Goal: Task Accomplishment & Management: Manage account settings

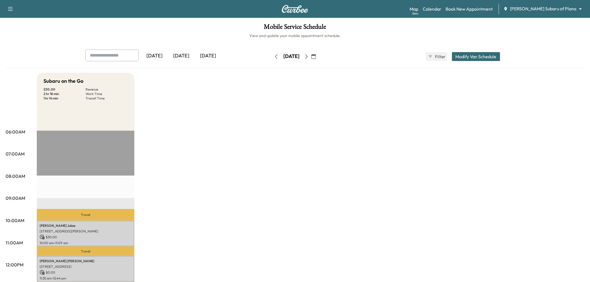
click at [308, 54] on icon "button" at bounding box center [306, 56] width 4 height 4
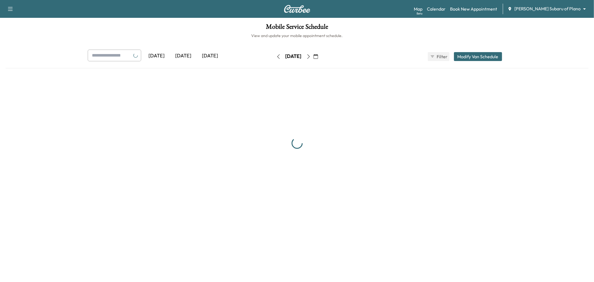
click at [313, 54] on button "button" at bounding box center [308, 56] width 9 height 9
click at [302, 54] on div "Tuesday, August 19" at bounding box center [294, 56] width 16 height 7
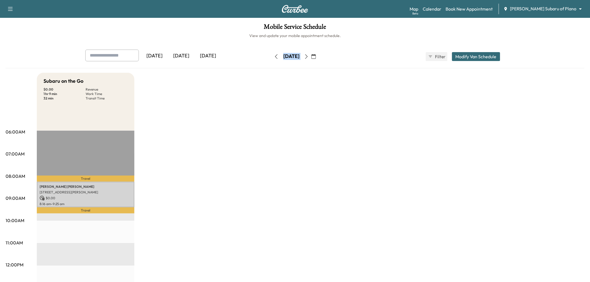
click at [311, 56] on button "button" at bounding box center [306, 56] width 9 height 9
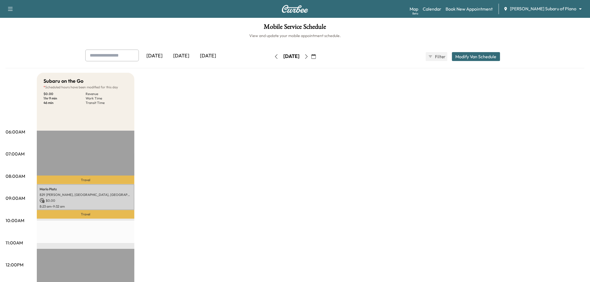
click at [296, 108] on div "Subaru on the Go * Scheduled hours have been modified for this day $ 0.00 Reven…" at bounding box center [310, 282] width 547 height 418
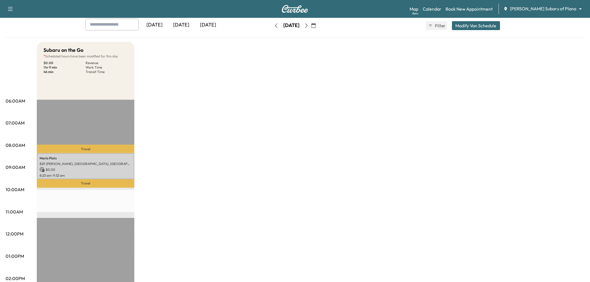
drag, startPoint x: 201, startPoint y: 121, endPoint x: 202, endPoint y: 103, distance: 18.2
click at [201, 121] on div "Subaru on the Go * Scheduled hours have been modified for this day $ 0.00 Reven…" at bounding box center [310, 251] width 547 height 418
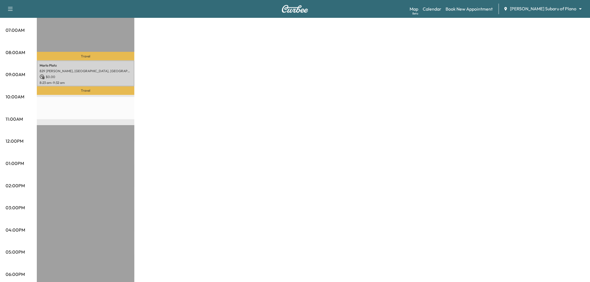
click at [263, 152] on div "Subaru on the Go * Scheduled hours have been modified for this day $ 0.00 Reven…" at bounding box center [310, 158] width 547 height 418
click at [227, 149] on div "Subaru on the Go * Scheduled hours have been modified for this day $ 0.00 Reven…" at bounding box center [310, 158] width 547 height 418
click at [291, 165] on div "Subaru on the Go * Scheduled hours have been modified for this day $ 0.00 Reven…" at bounding box center [310, 158] width 547 height 418
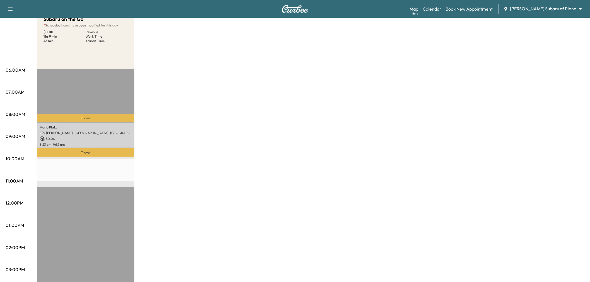
scroll to position [0, 0]
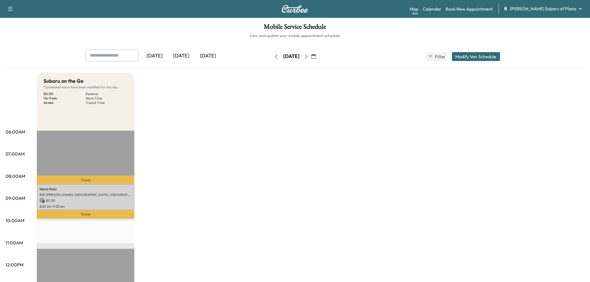
click at [257, 160] on div "Subaru on the Go * Scheduled hours have been modified for this day $ 0.00 Reven…" at bounding box center [310, 282] width 547 height 418
click at [277, 155] on div "Subaru on the Go * Scheduled hours have been modified for this day $ 0.00 Reven…" at bounding box center [310, 282] width 547 height 418
click at [316, 57] on icon "button" at bounding box center [313, 56] width 4 height 4
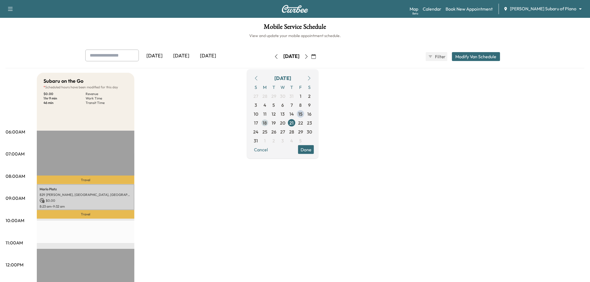
click at [267, 122] on span "18" at bounding box center [265, 122] width 4 height 7
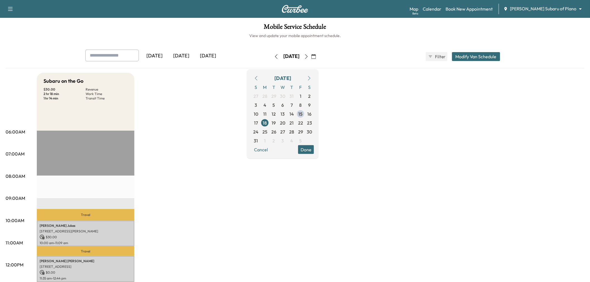
click at [314, 150] on button "Done" at bounding box center [306, 149] width 16 height 9
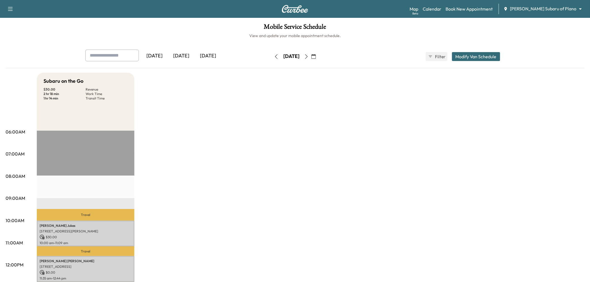
click at [206, 172] on div "Subaru on the Go $ 30.00 Revenue 2 hr 18 min Work Time 1 hr 14 min Transit Time…" at bounding box center [310, 282] width 547 height 418
click at [488, 55] on button "Modify Van Schedule" at bounding box center [476, 56] width 48 height 9
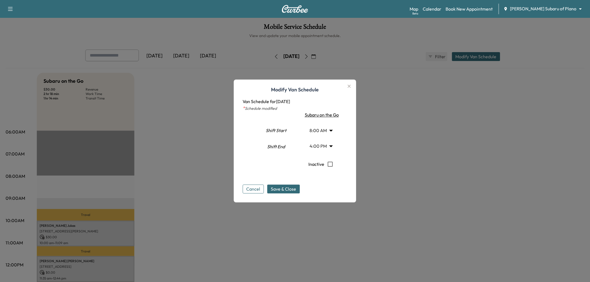
click at [321, 144] on body "Support Log Out Map Beta Calendar Book New Appointment Ewing Subaru of Plano **…" at bounding box center [295, 141] width 590 height 282
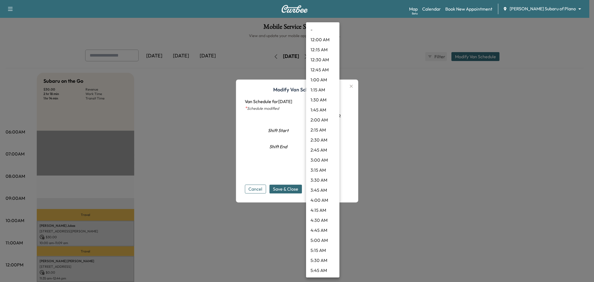
scroll to position [531, 0]
click at [272, 160] on div at bounding box center [297, 141] width 594 height 282
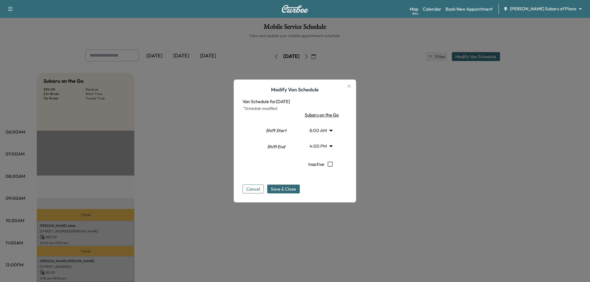
click at [321, 128] on body "Support Log Out Map Beta Calendar Book New Appointment Ewing Subaru of Plano **…" at bounding box center [295, 141] width 590 height 282
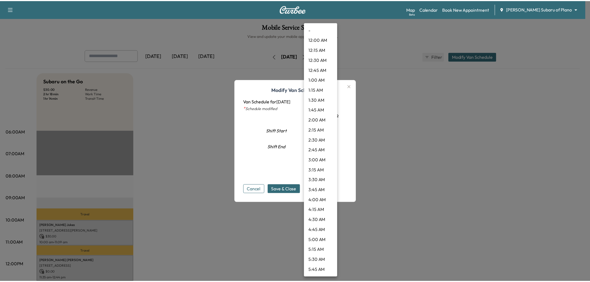
scroll to position [210, 0]
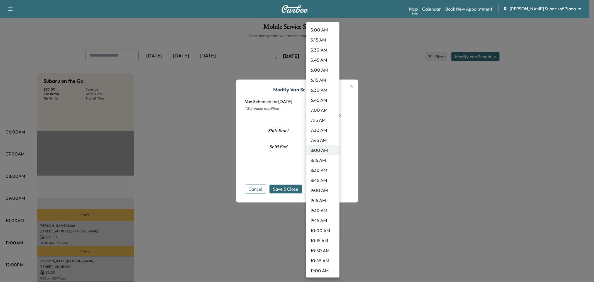
click at [323, 219] on li "9:45 AM" at bounding box center [322, 220] width 33 height 10
type input "****"
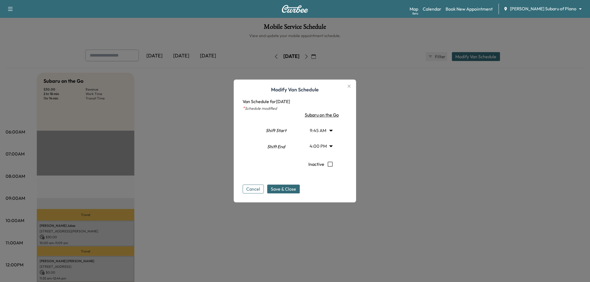
click at [276, 188] on span "Save & Close" at bounding box center [283, 189] width 25 height 7
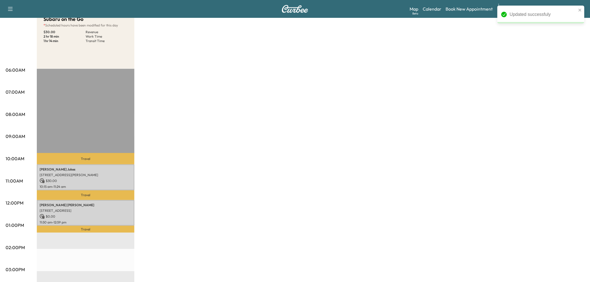
click at [169, 144] on div "Subaru on the Go * Scheduled hours have been modified for this day $ 30.00 Reve…" at bounding box center [310, 220] width 547 height 418
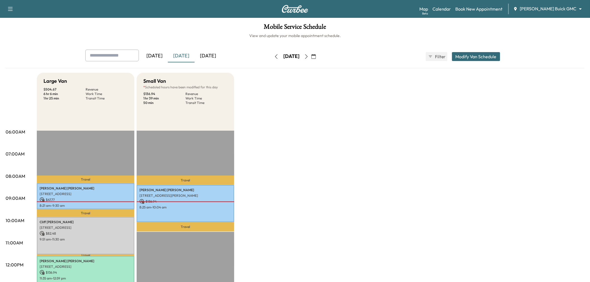
click at [308, 59] on icon "button" at bounding box center [306, 56] width 4 height 4
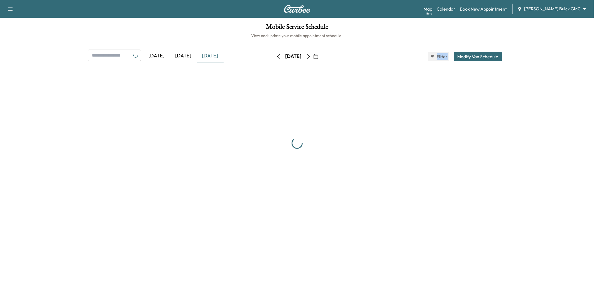
click at [313, 59] on div "[DATE]" at bounding box center [294, 56] width 40 height 9
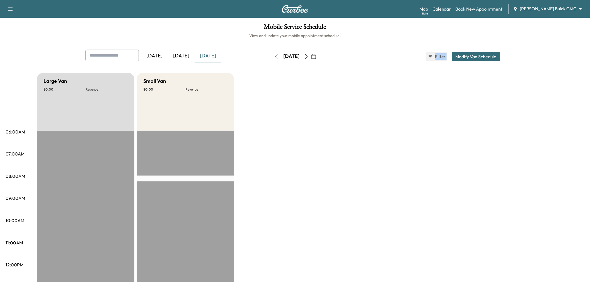
click at [308, 57] on icon "button" at bounding box center [306, 56] width 4 height 4
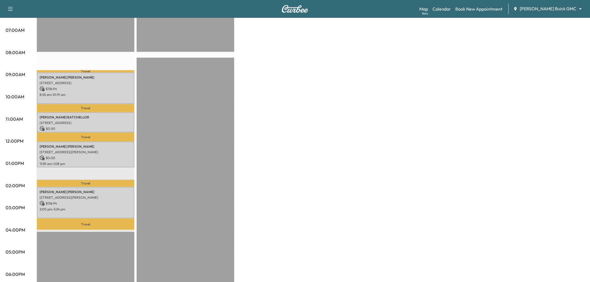
scroll to position [31, 0]
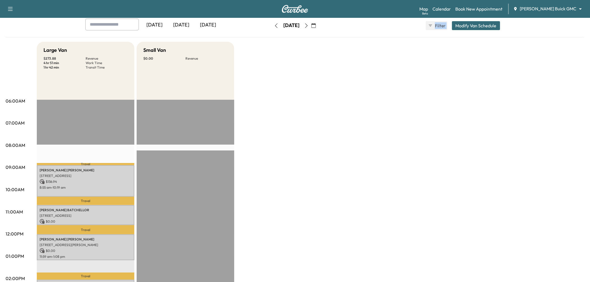
click at [308, 26] on icon "button" at bounding box center [306, 25] width 4 height 4
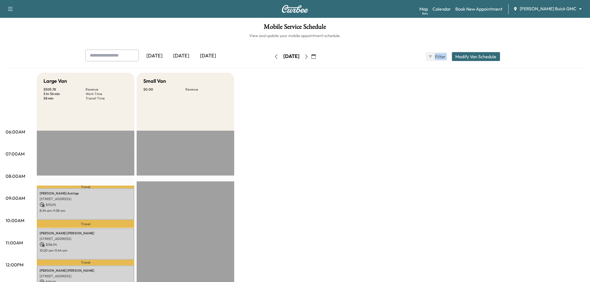
click at [308, 55] on icon "button" at bounding box center [306, 56] width 4 height 4
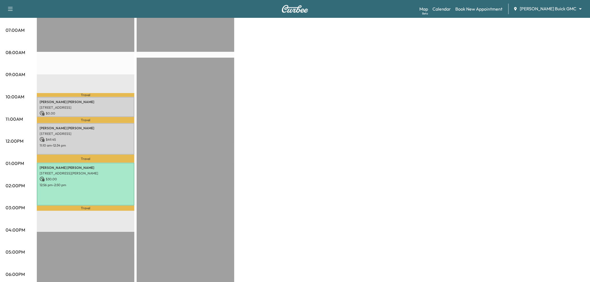
scroll to position [31, 0]
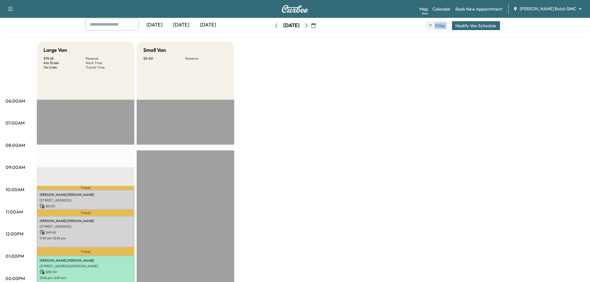
click at [271, 22] on button "button" at bounding box center [275, 25] width 9 height 9
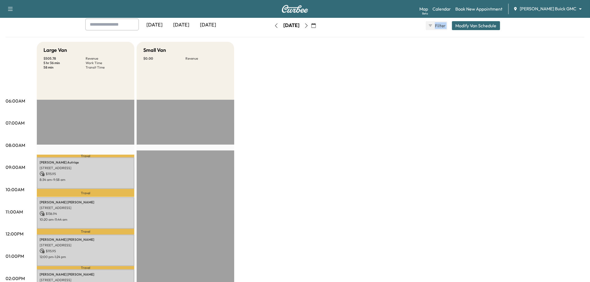
click at [274, 25] on icon "button" at bounding box center [276, 25] width 4 height 4
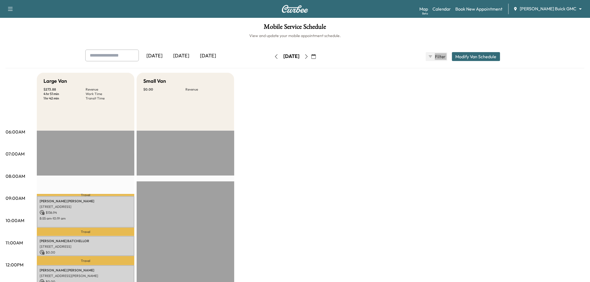
scroll to position [93, 0]
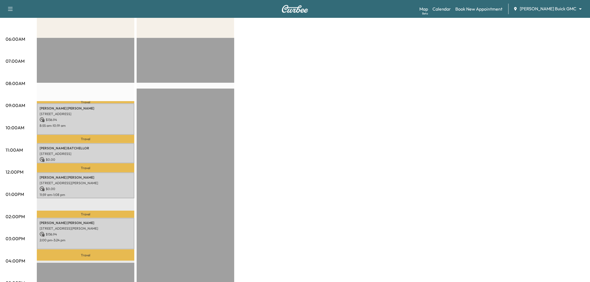
click at [102, 115] on p "2904 Amesbury Dr, Plano, TX 75093, USA" at bounding box center [86, 114] width 92 height 4
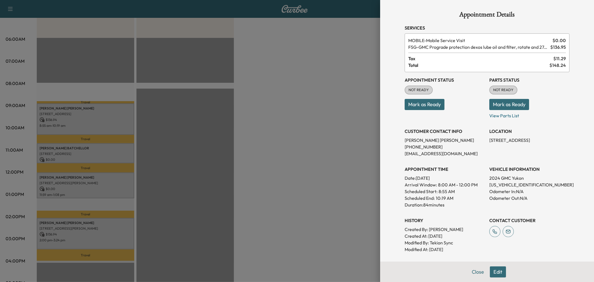
click at [102, 118] on div at bounding box center [297, 141] width 594 height 282
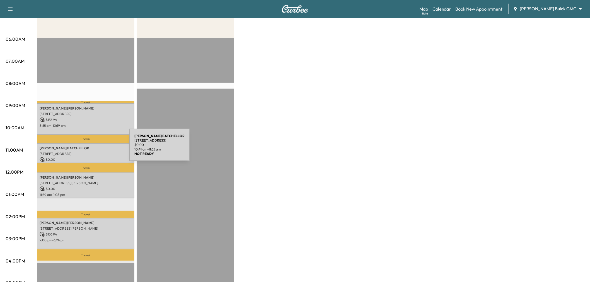
click at [88, 148] on p "MICHAEL BATCHELLOR" at bounding box center [86, 148] width 92 height 4
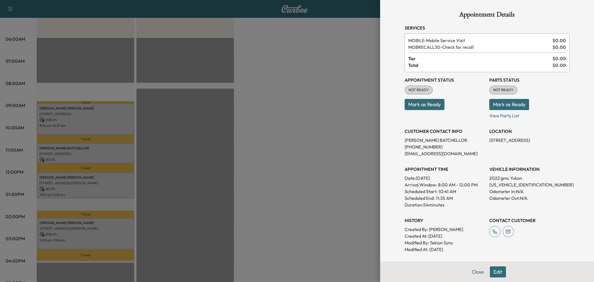
click at [88, 148] on div at bounding box center [297, 141] width 594 height 282
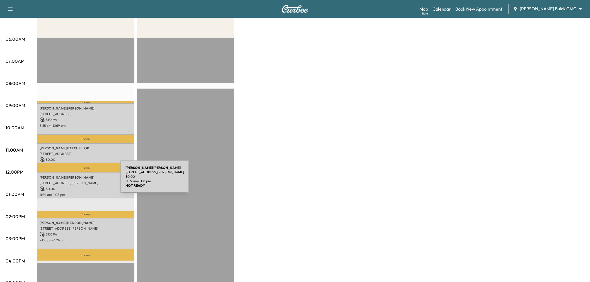
click at [79, 181] on p "1101 Claiborne Dr, Aubrey, TX 76227, US" at bounding box center [86, 183] width 92 height 4
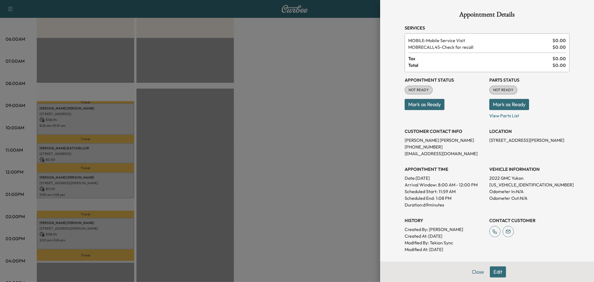
click at [79, 180] on div at bounding box center [297, 141] width 594 height 282
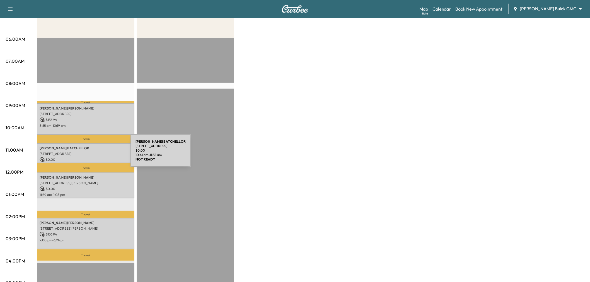
click at [89, 154] on p "3716 Birmington, The Colony, TX 75056, USA" at bounding box center [86, 154] width 92 height 4
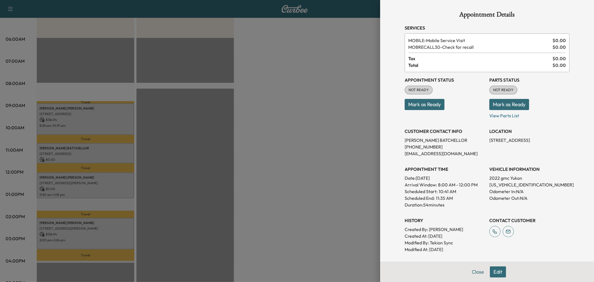
click at [89, 154] on div at bounding box center [297, 141] width 594 height 282
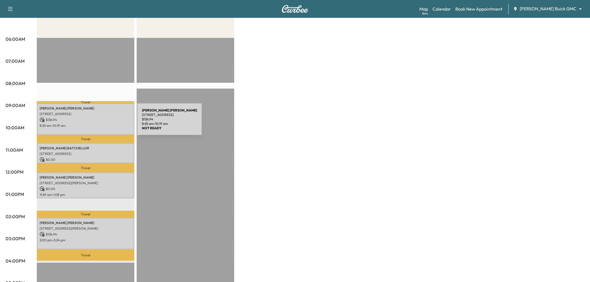
click at [95, 123] on p "8:55 am - 10:19 am" at bounding box center [86, 125] width 92 height 4
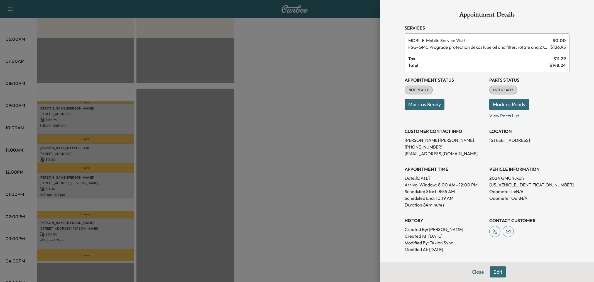
click at [95, 123] on div at bounding box center [297, 141] width 594 height 282
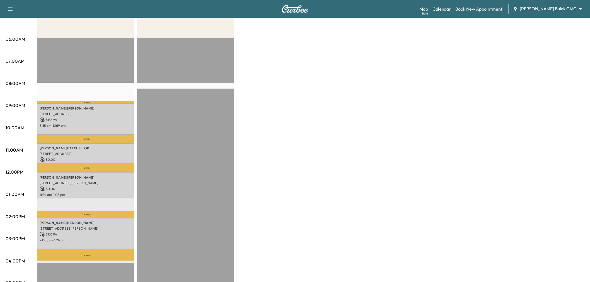
scroll to position [0, 0]
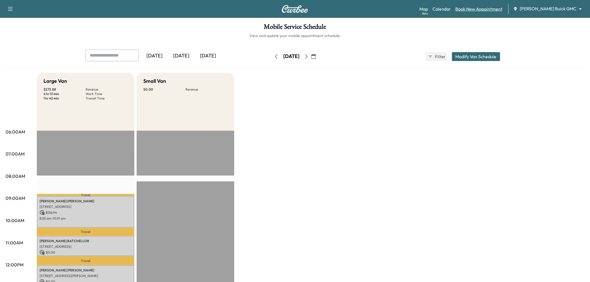
click at [487, 7] on link "Book New Appointment" at bounding box center [478, 9] width 47 height 7
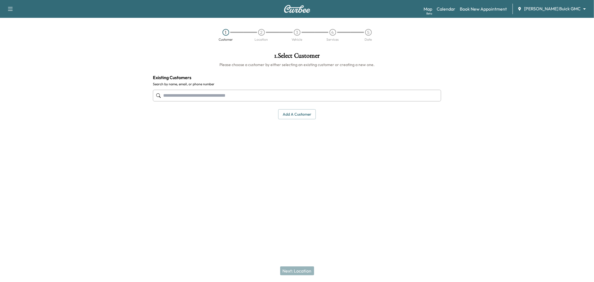
click at [200, 89] on div at bounding box center [297, 95] width 288 height 18
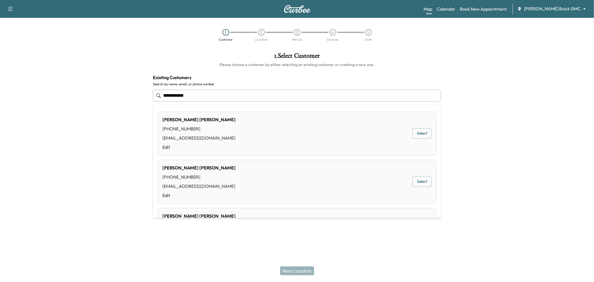
click at [417, 133] on button "Select" at bounding box center [422, 133] width 19 height 10
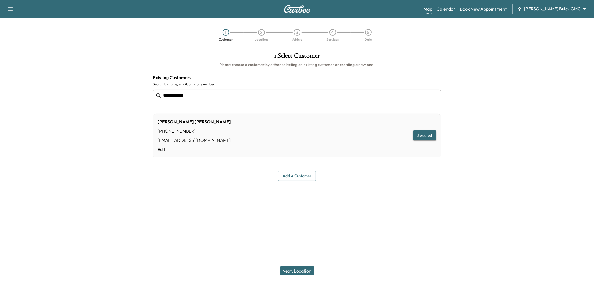
type input "**********"
click at [298, 269] on button "Next: Location" at bounding box center [297, 270] width 34 height 9
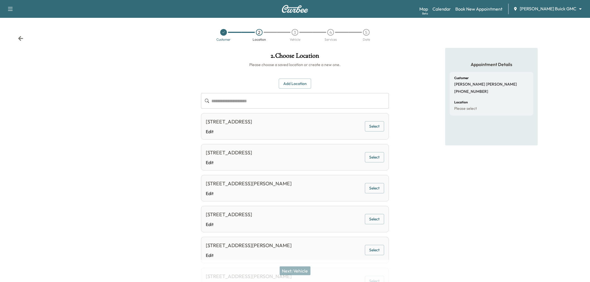
click at [368, 186] on button "Select" at bounding box center [374, 188] width 19 height 10
click at [302, 272] on button "Next: Vehicle" at bounding box center [294, 270] width 31 height 9
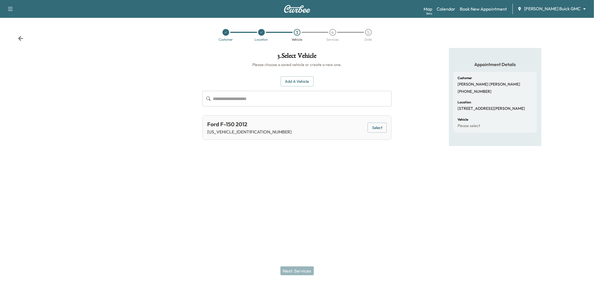
click at [372, 127] on button "Select" at bounding box center [377, 128] width 19 height 10
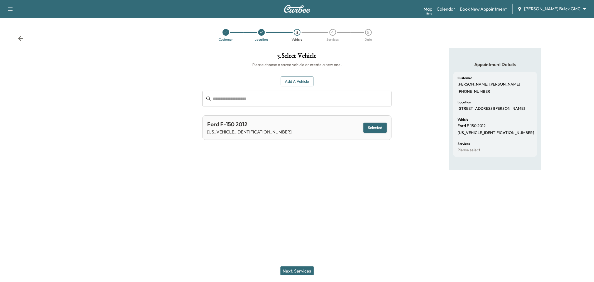
click at [289, 266] on div "Next: Services" at bounding box center [297, 271] width 594 height 22
click at [290, 269] on button "Next: Services" at bounding box center [297, 270] width 33 height 9
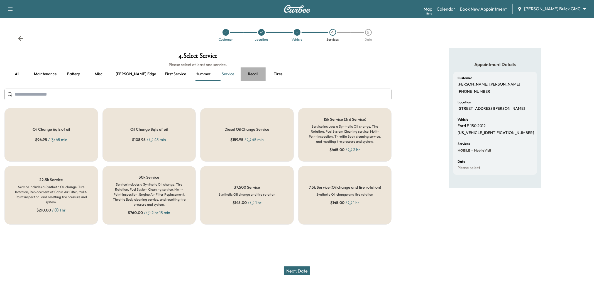
click at [241, 74] on button "Recall" at bounding box center [253, 73] width 25 height 13
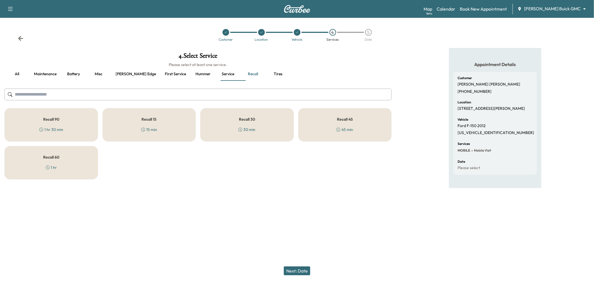
click at [234, 127] on div "Recall 30 30 min" at bounding box center [247, 124] width 94 height 33
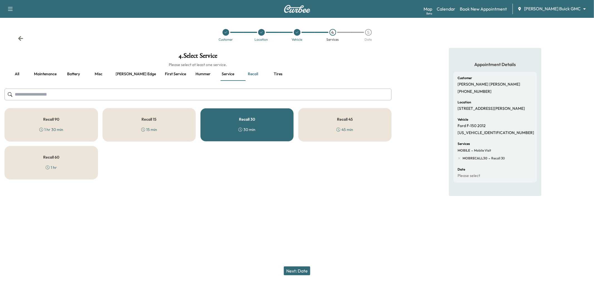
click at [296, 273] on button "Next: Date" at bounding box center [297, 270] width 26 height 9
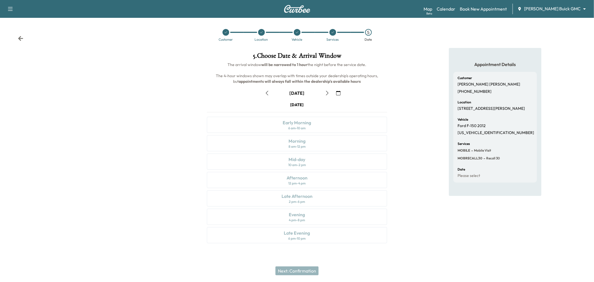
click at [323, 93] on button "button" at bounding box center [327, 93] width 9 height 9
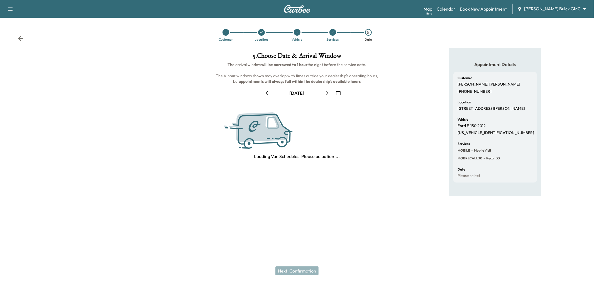
click at [324, 93] on button "button" at bounding box center [327, 93] width 9 height 9
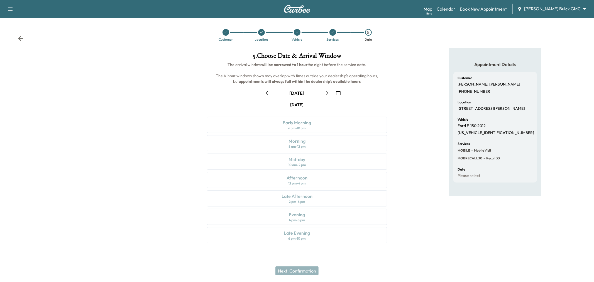
click at [337, 32] on div at bounding box center [333, 32] width 36 height 7
click at [332, 33] on icon at bounding box center [333, 32] width 2 height 2
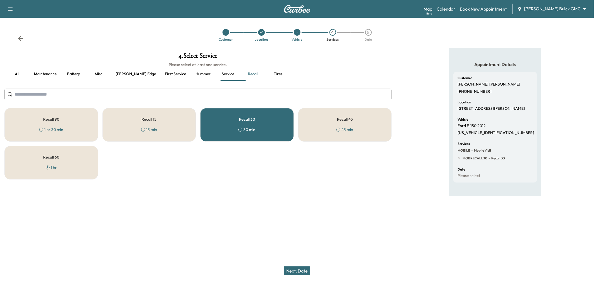
click at [255, 120] on h5 "Recall 30" at bounding box center [247, 119] width 16 height 4
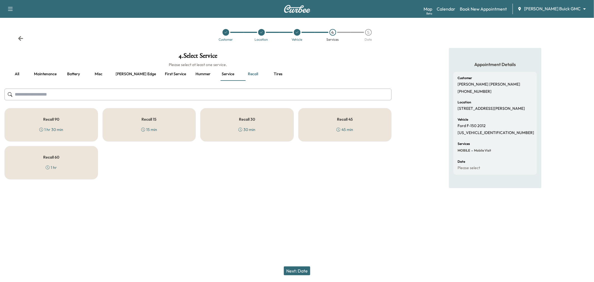
click at [195, 127] on div "Recall 15 15 min" at bounding box center [150, 124] width 94 height 33
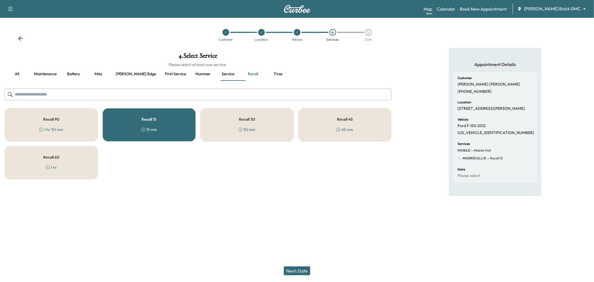
click at [297, 268] on button "Next: Date" at bounding box center [297, 270] width 26 height 9
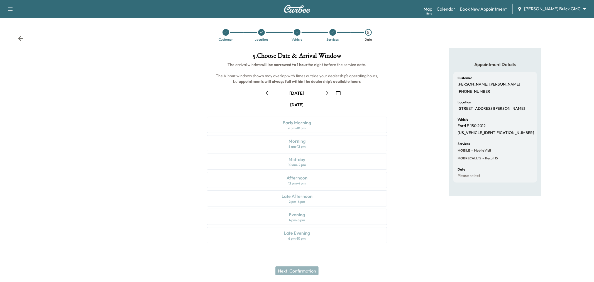
click at [328, 93] on icon "button" at bounding box center [327, 93] width 4 height 4
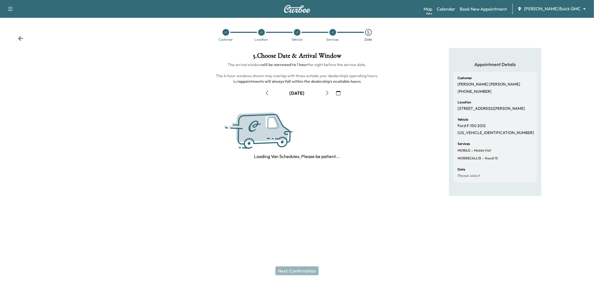
click at [328, 93] on icon "button" at bounding box center [327, 93] width 3 height 4
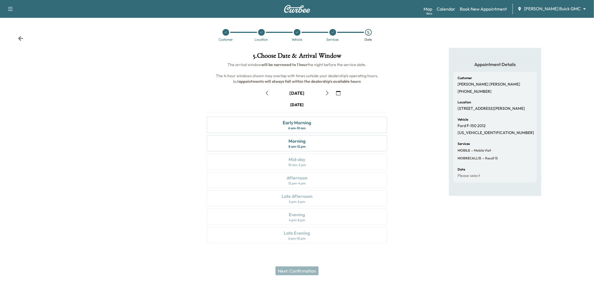
click at [330, 34] on div at bounding box center [333, 32] width 7 height 7
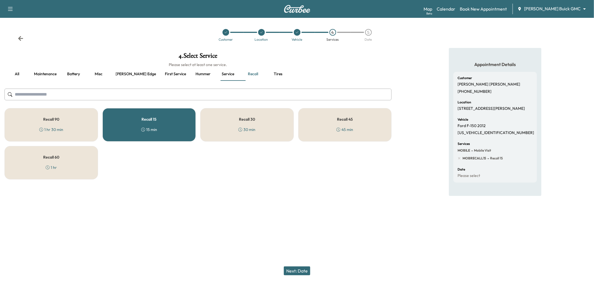
click at [176, 120] on div "Recall 15 15 min" at bounding box center [150, 124] width 94 height 33
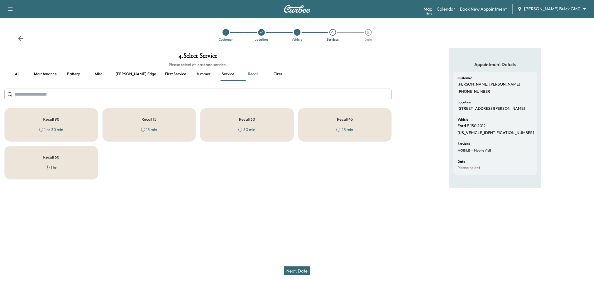
click at [304, 266] on button "Next: Date" at bounding box center [297, 270] width 26 height 9
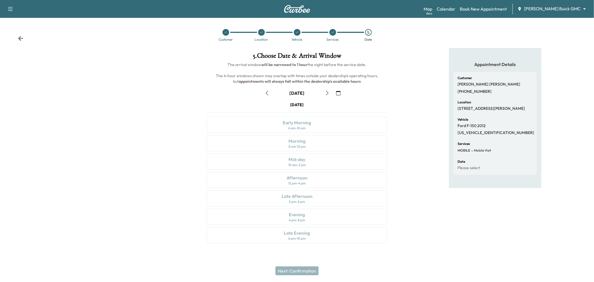
click at [324, 93] on button "button" at bounding box center [327, 93] width 9 height 9
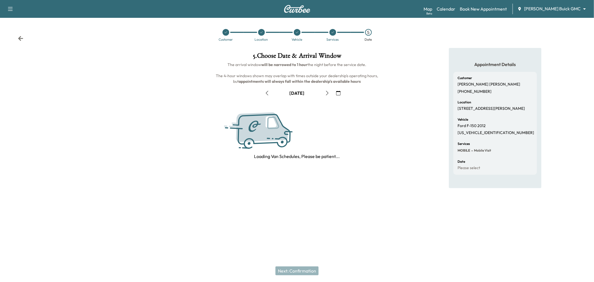
click at [324, 93] on button "button" at bounding box center [327, 93] width 9 height 9
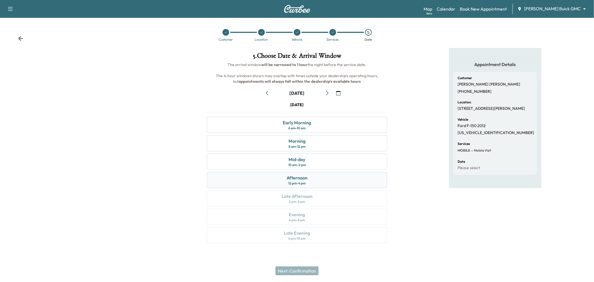
click at [311, 178] on div "Afternoon 12 pm - 4 pm" at bounding box center [297, 180] width 180 height 16
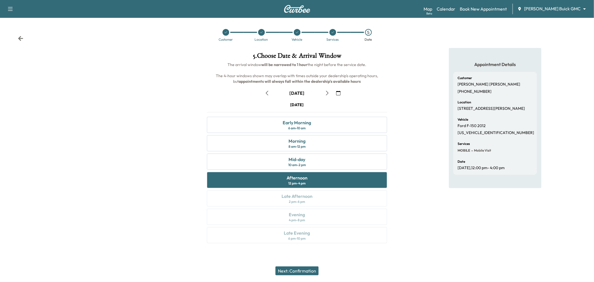
click at [300, 270] on button "Next: Confirmation" at bounding box center [297, 270] width 43 height 9
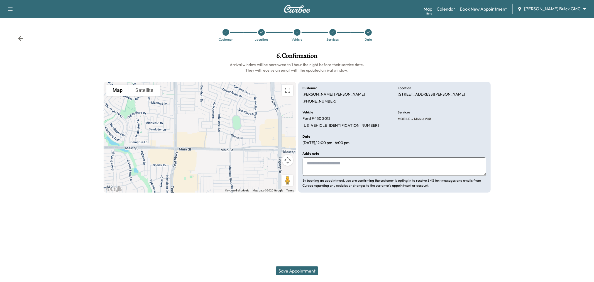
click at [296, 269] on button "Save Appointment" at bounding box center [297, 270] width 42 height 9
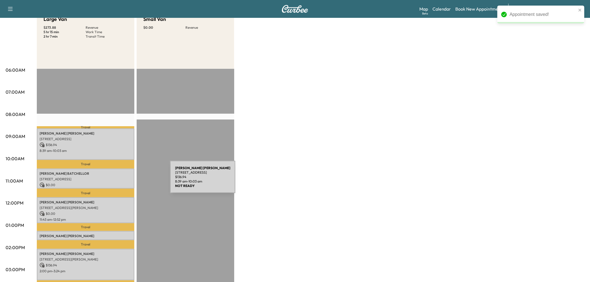
scroll to position [93, 0]
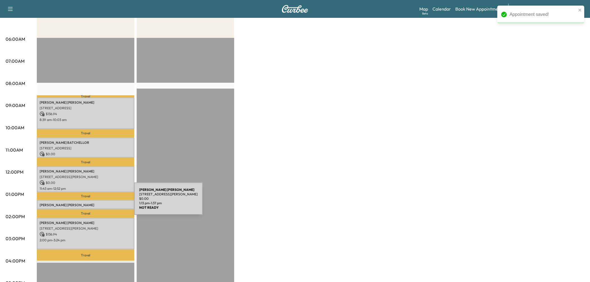
click at [92, 203] on p "John Wallace" at bounding box center [86, 205] width 92 height 4
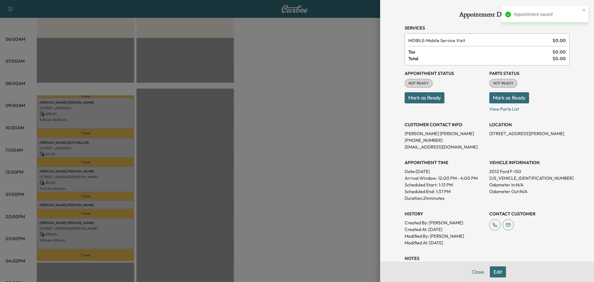
click at [494, 270] on button "Edit" at bounding box center [498, 271] width 16 height 11
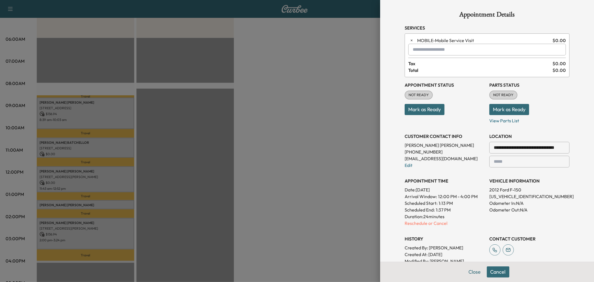
click at [426, 47] on input "text" at bounding box center [488, 50] width 158 height 12
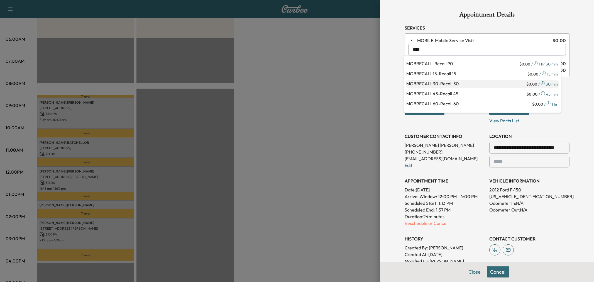
click at [447, 83] on p "MOBRECALL30 - Recall 30" at bounding box center [466, 84] width 119 height 8
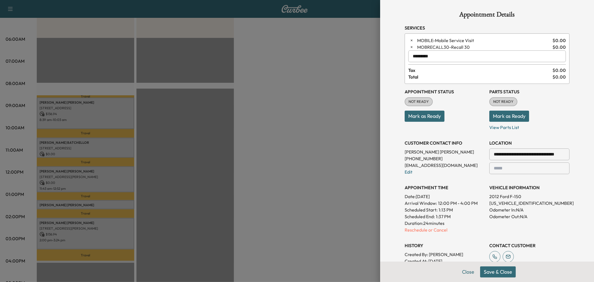
type input "*********"
click at [489, 273] on button "Save & Close" at bounding box center [498, 271] width 36 height 11
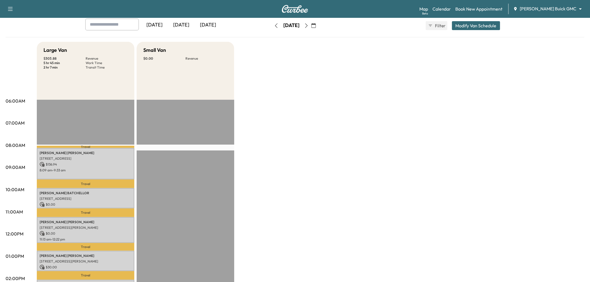
scroll to position [0, 0]
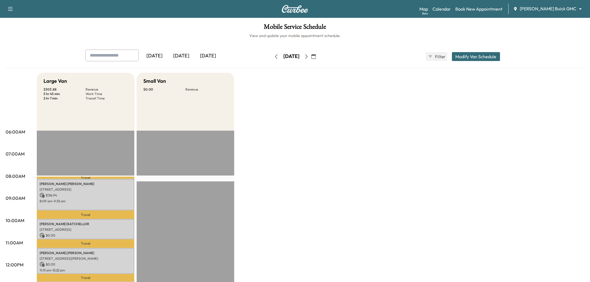
click at [187, 54] on div "[DATE]" at bounding box center [181, 56] width 27 height 13
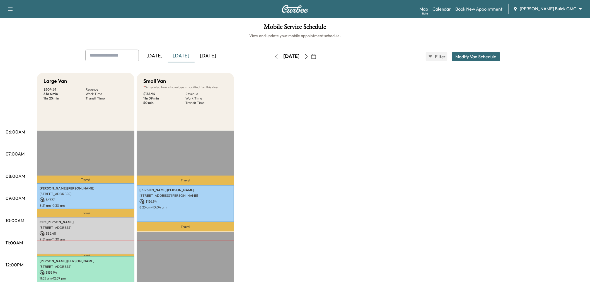
click at [316, 56] on icon "button" at bounding box center [313, 56] width 4 height 4
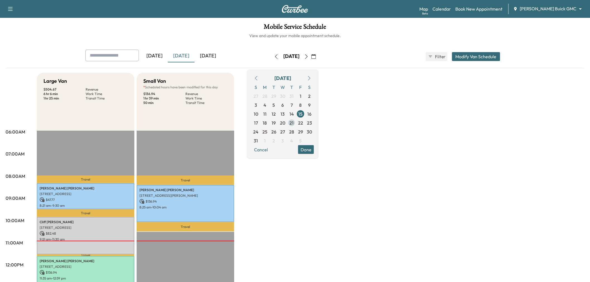
click at [294, 123] on span "21" at bounding box center [292, 122] width 4 height 7
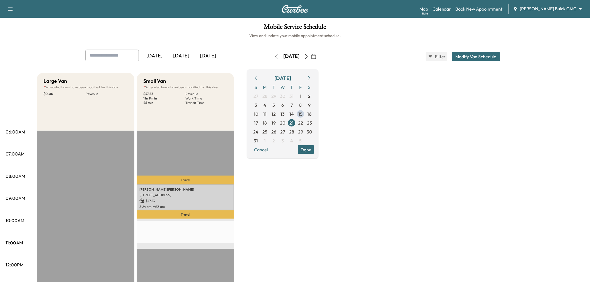
click at [314, 152] on button "Done" at bounding box center [306, 149] width 16 height 9
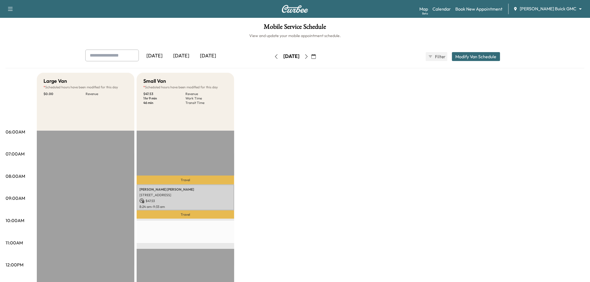
click at [339, 168] on div "Large Van * Scheduled hours have been modified for this day $ 0.00 Revenue EST …" at bounding box center [310, 282] width 547 height 418
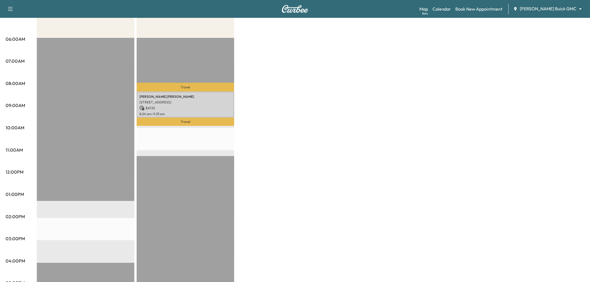
scroll to position [31, 0]
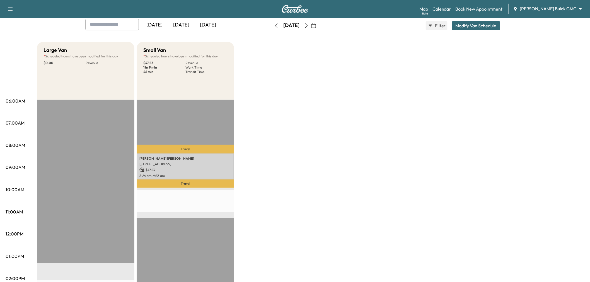
click at [296, 173] on div "Large Van * Scheduled hours have been modified for this day $ 0.00 Revenue EST …" at bounding box center [310, 251] width 547 height 418
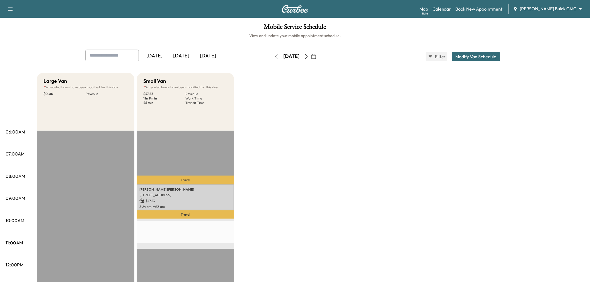
click at [303, 149] on div "Large Van * Scheduled hours have been modified for this day $ 0.00 Revenue EST …" at bounding box center [310, 282] width 547 height 418
click at [316, 57] on icon "button" at bounding box center [313, 56] width 4 height 4
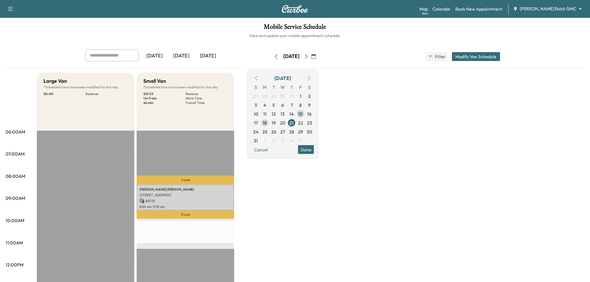
click at [267, 121] on span "18" at bounding box center [265, 122] width 4 height 7
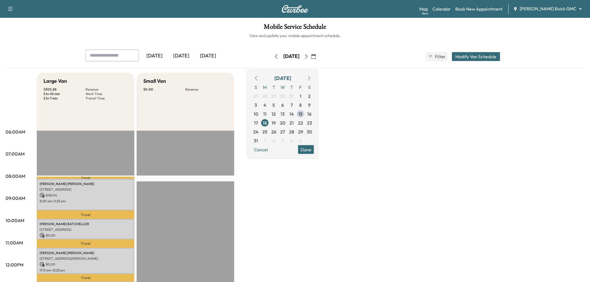
click at [314, 152] on button "Done" at bounding box center [306, 149] width 16 height 9
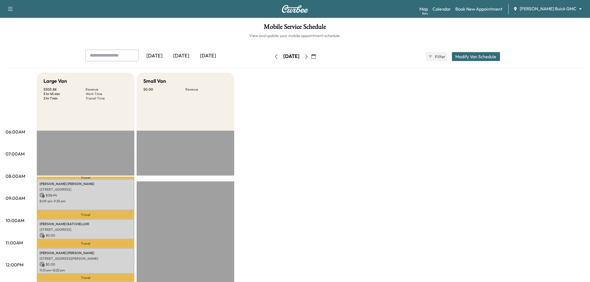
click at [471, 58] on button "Modify Van Schedule" at bounding box center [476, 56] width 48 height 9
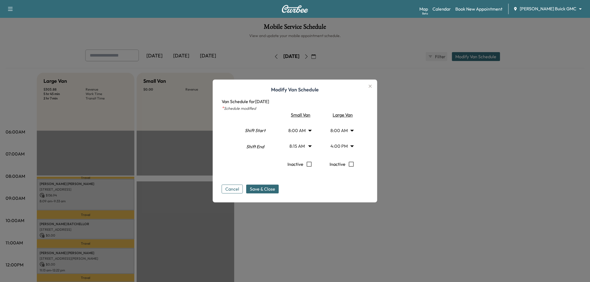
click at [298, 144] on body "Support Log Out Map Beta Calendar Book New Appointment Ewing Buick GMC ********…" at bounding box center [295, 141] width 590 height 282
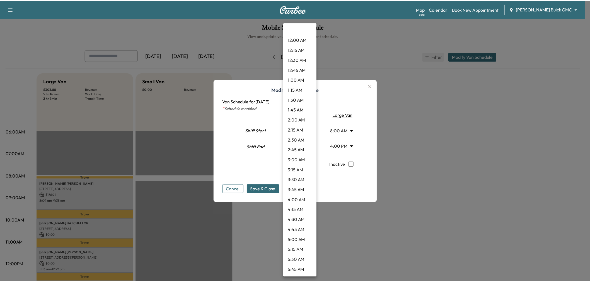
scroll to position [220, 0]
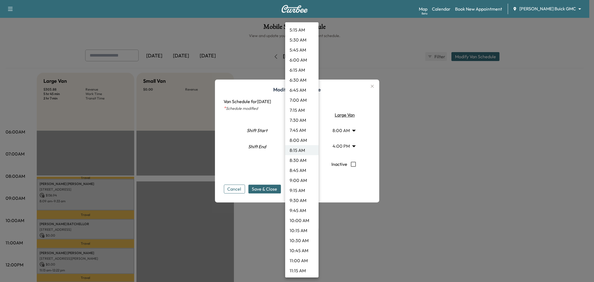
click at [299, 219] on li "10:00 AM" at bounding box center [301, 220] width 33 height 10
type input "**"
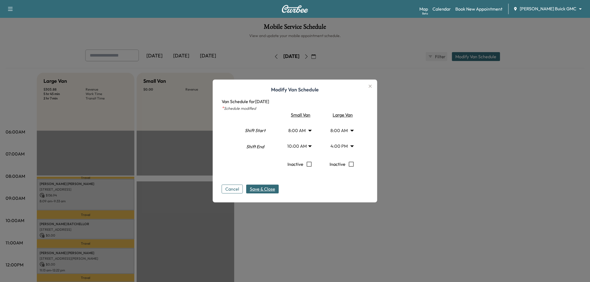
click at [271, 189] on span "Save & Close" at bounding box center [262, 189] width 25 height 7
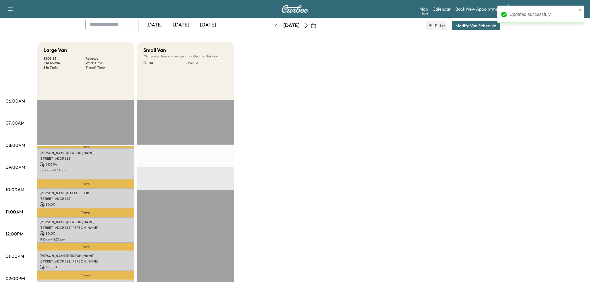
scroll to position [93, 0]
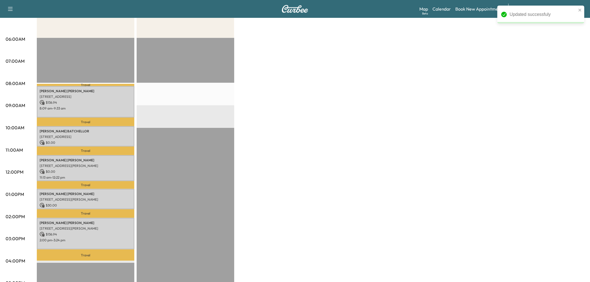
click at [318, 115] on div "Large Van $ 303.88 Revenue 5 hr 45 min Work Time 2 hr 7 min Transit Time Travel…" at bounding box center [310, 189] width 547 height 418
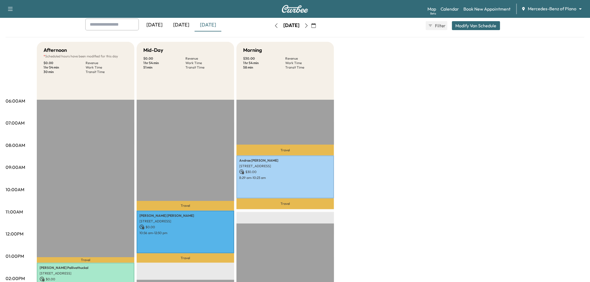
click at [371, 144] on div "Afternoon * Scheduled hours have been modified for this day $ 0.00 Revenue 1 hr…" at bounding box center [310, 251] width 547 height 418
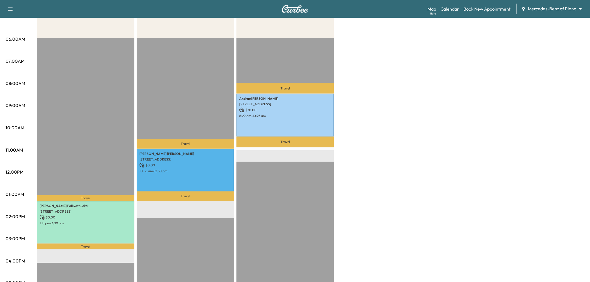
scroll to position [31, 0]
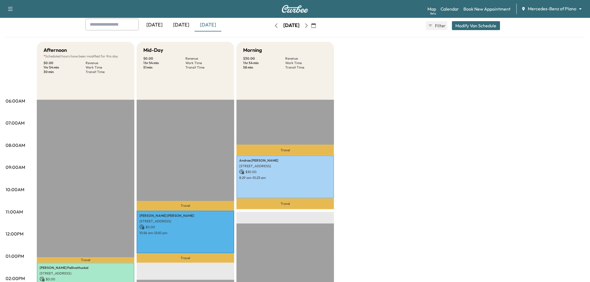
click at [308, 25] on icon "button" at bounding box center [306, 25] width 4 height 4
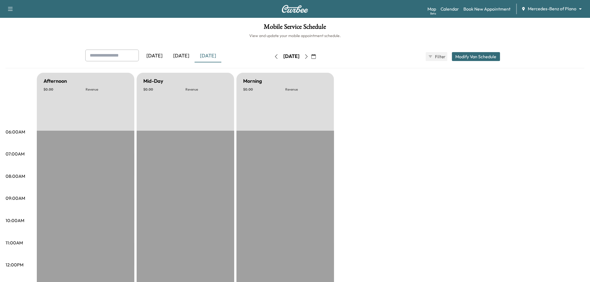
click at [308, 54] on icon "button" at bounding box center [306, 56] width 4 height 4
click at [308, 56] on icon "button" at bounding box center [306, 56] width 4 height 4
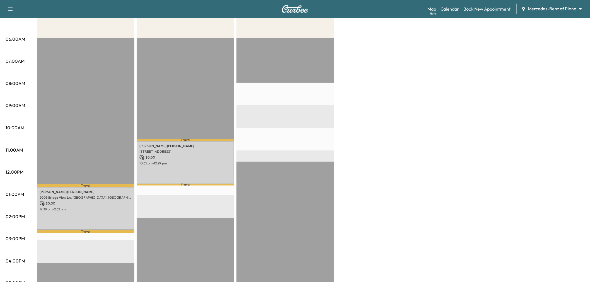
scroll to position [124, 0]
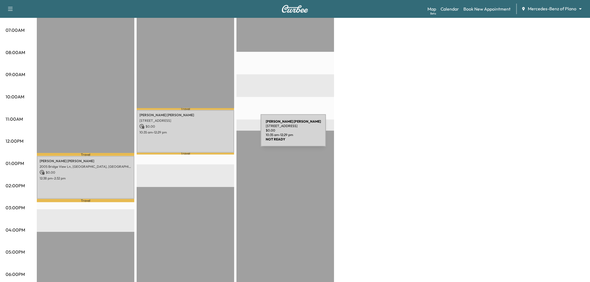
click at [219, 134] on div "[PERSON_NAME] [STREET_ADDRESS] $ 0.00 10:35 am - 12:29 pm" at bounding box center [186, 131] width 98 height 43
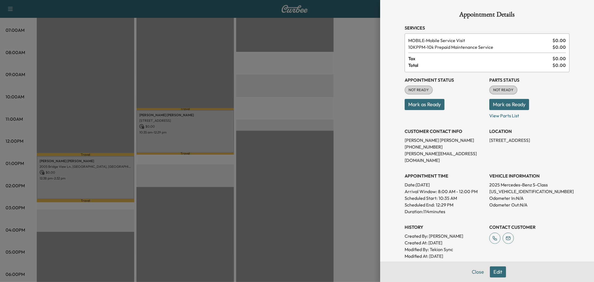
click at [218, 134] on div at bounding box center [297, 141] width 594 height 282
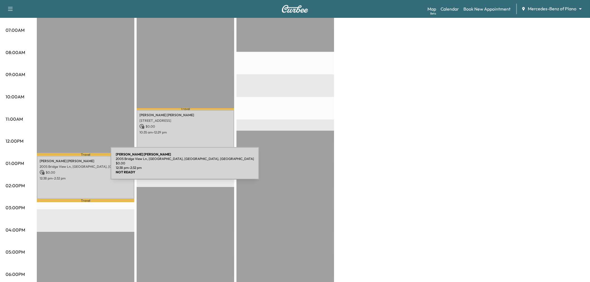
click at [66, 170] on p "$ 0.00" at bounding box center [86, 172] width 92 height 5
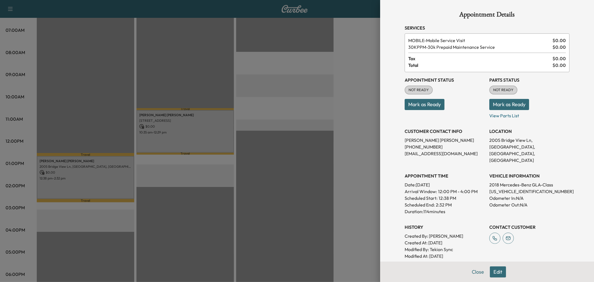
click at [79, 171] on div at bounding box center [297, 141] width 594 height 282
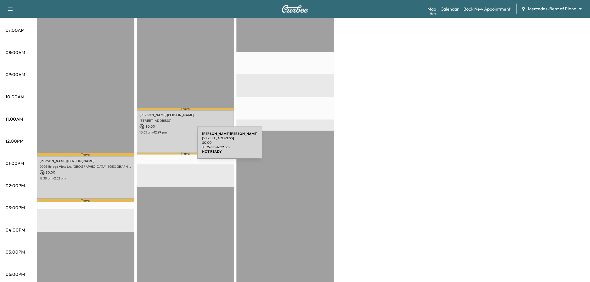
click at [155, 146] on div "[PERSON_NAME] [STREET_ADDRESS] $ 0.00 10:35 am - 12:29 pm" at bounding box center [186, 131] width 98 height 43
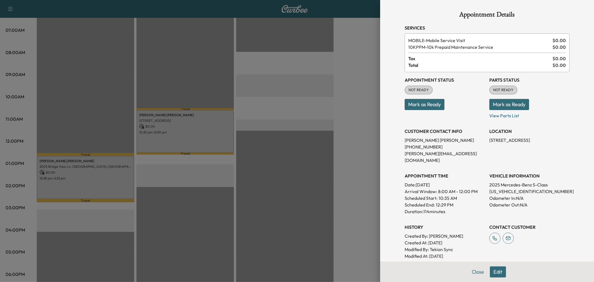
click at [490, 273] on button "Edit" at bounding box center [498, 271] width 16 height 11
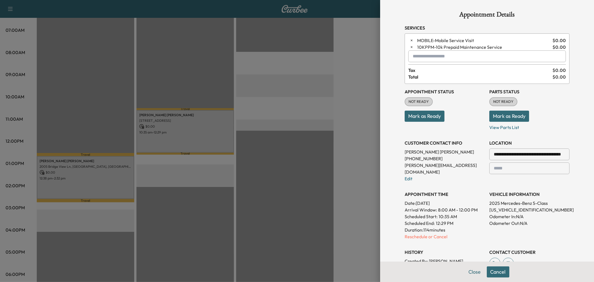
click at [443, 61] on input "text" at bounding box center [488, 56] width 158 height 12
drag, startPoint x: 453, startPoint y: 71, endPoint x: 461, endPoint y: 82, distance: 14.3
click at [453, 71] on p "MORNING - Morning Appointment" at bounding box center [467, 71] width 121 height 8
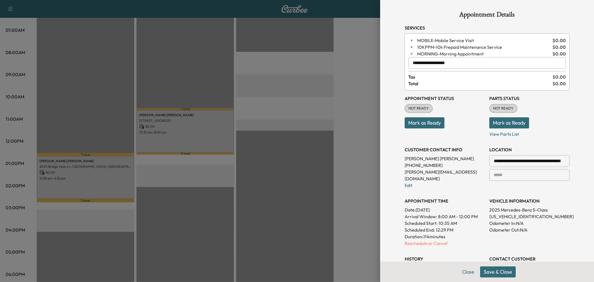
type input "**********"
click at [498, 271] on button "Save & Close" at bounding box center [498, 271] width 36 height 11
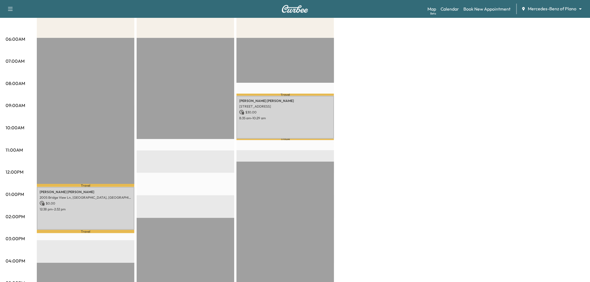
scroll to position [62, 0]
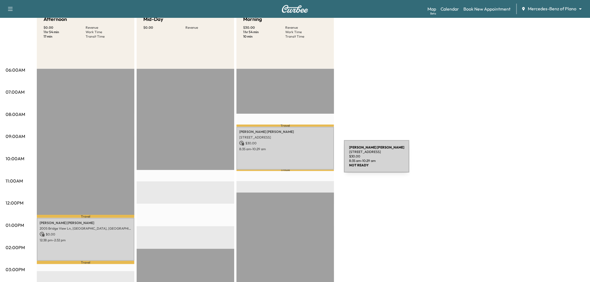
click at [302, 155] on div "[PERSON_NAME] [STREET_ADDRESS] $ 30.00 8:35 am - 10:29 am" at bounding box center [285, 148] width 98 height 43
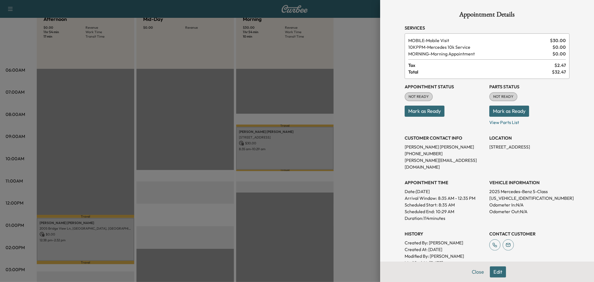
click at [471, 272] on button "Close" at bounding box center [478, 271] width 20 height 11
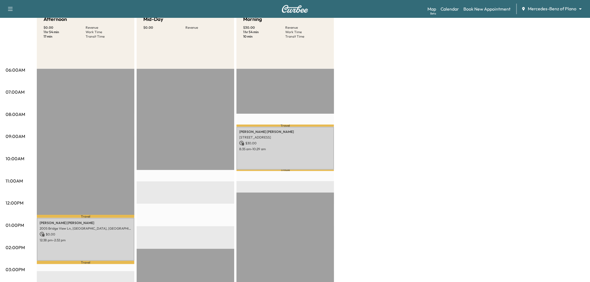
click at [375, 218] on div "Afternoon $ 0.00 Revenue 1 hr 54 min Work Time 17 min Transit Time Travel [PERS…" at bounding box center [310, 220] width 547 height 418
click at [390, 133] on div "Afternoon $ 0.00 Revenue 1 hr 54 min Work Time 17 min Transit Time Travel [PERS…" at bounding box center [310, 220] width 547 height 418
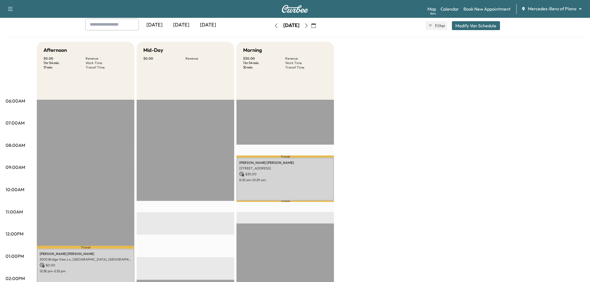
scroll to position [0, 0]
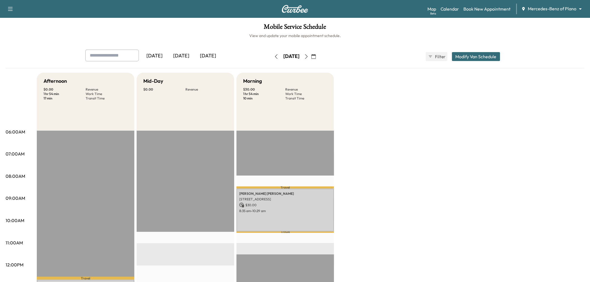
click at [318, 57] on button "button" at bounding box center [313, 56] width 9 height 9
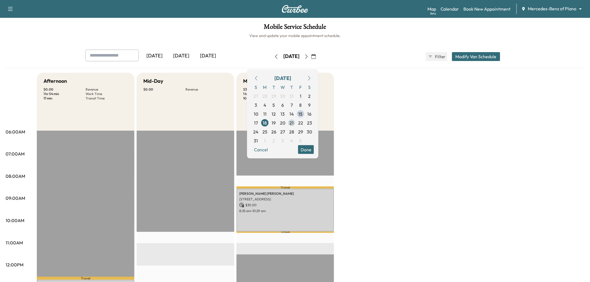
click at [296, 120] on span "21" at bounding box center [291, 122] width 9 height 9
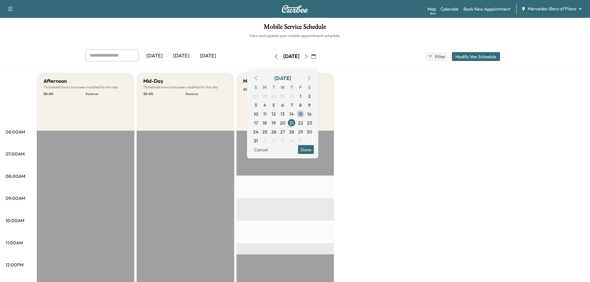
click at [314, 152] on button "Done" at bounding box center [306, 149] width 16 height 9
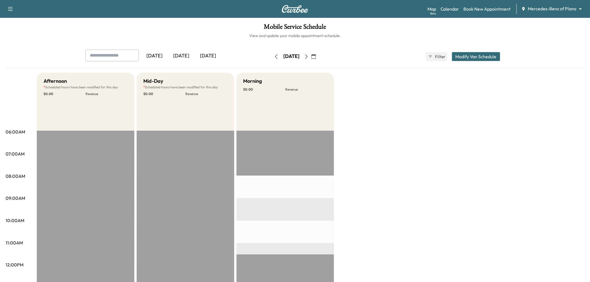
click at [351, 145] on div "Afternoon * Scheduled hours have been modified for this day $ 0.00 Revenue EST …" at bounding box center [310, 282] width 547 height 418
click at [396, 118] on div "Afternoon * Scheduled hours have been modified for this day $ 0.00 Revenue EST …" at bounding box center [310, 282] width 547 height 418
click at [477, 9] on link "Book New Appointment" at bounding box center [486, 9] width 47 height 7
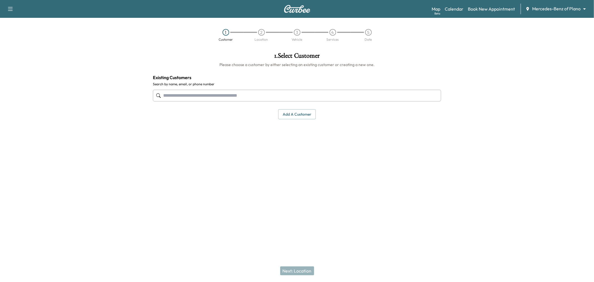
click at [270, 91] on input "text" at bounding box center [297, 96] width 288 height 12
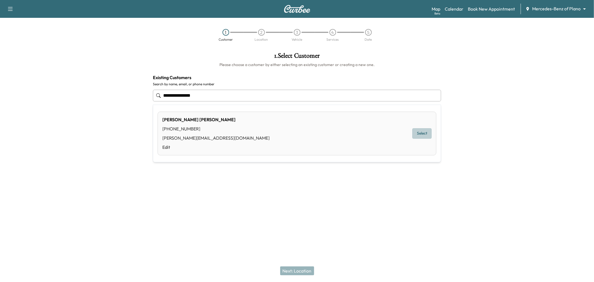
click at [425, 134] on button "Select" at bounding box center [422, 133] width 19 height 10
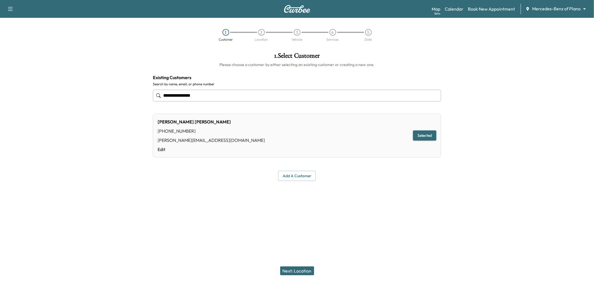
type input "**********"
click at [296, 268] on button "Next: Location" at bounding box center [297, 270] width 34 height 9
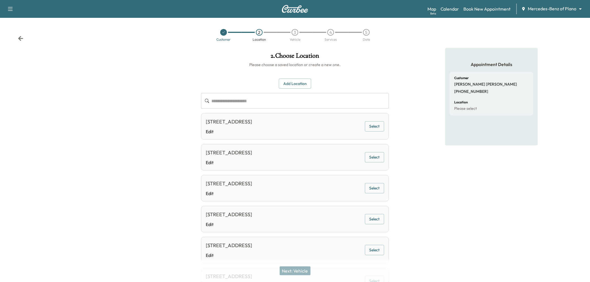
click at [379, 130] on button "Select" at bounding box center [374, 126] width 19 height 10
click at [296, 268] on button "Next: Vehicle" at bounding box center [294, 270] width 31 height 9
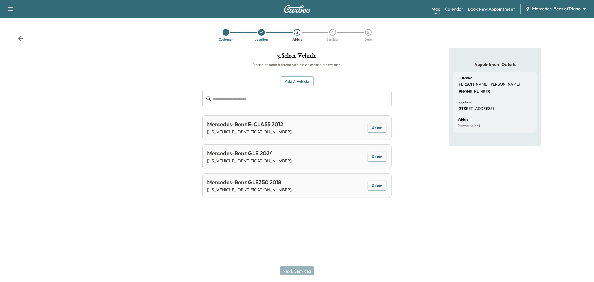
click at [371, 155] on button "Select" at bounding box center [377, 157] width 19 height 10
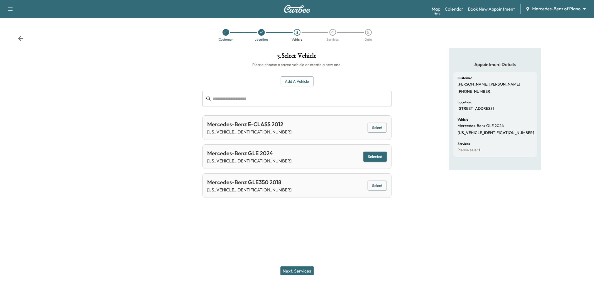
click at [288, 274] on button "Next: Services" at bounding box center [297, 270] width 33 height 9
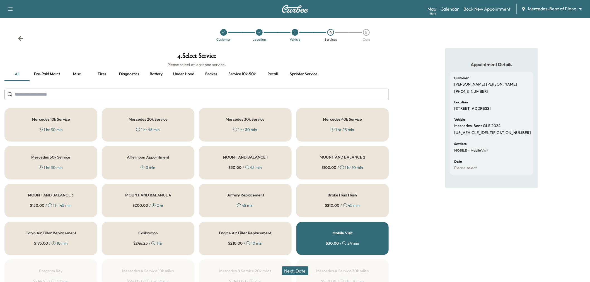
click at [298, 272] on button "Next: Date" at bounding box center [295, 270] width 26 height 9
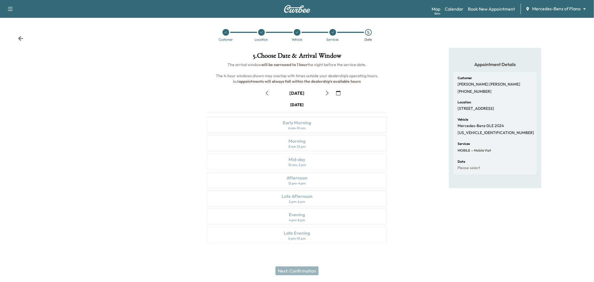
click at [325, 93] on icon "button" at bounding box center [327, 93] width 4 height 4
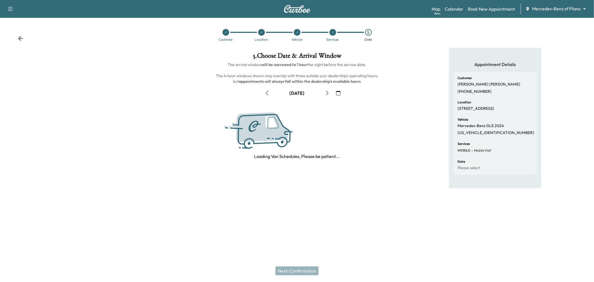
click at [325, 93] on icon "button" at bounding box center [327, 93] width 4 height 4
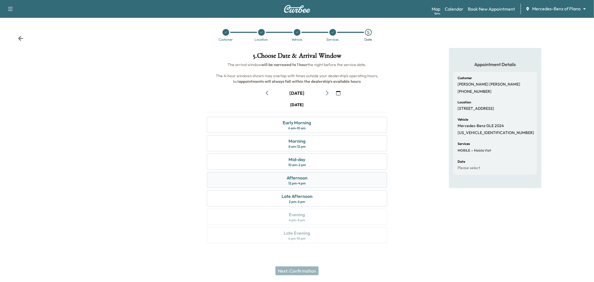
click at [310, 182] on div "Afternoon 12 pm - 4 pm" at bounding box center [297, 180] width 180 height 16
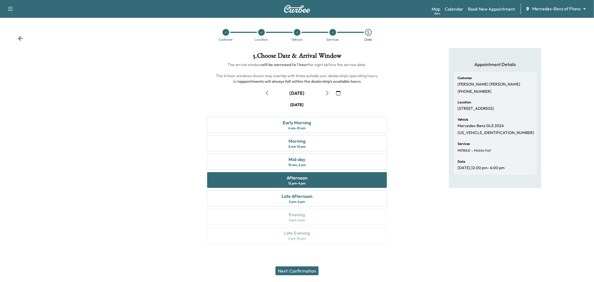
click at [302, 271] on button "Next: Confirmation" at bounding box center [297, 270] width 43 height 9
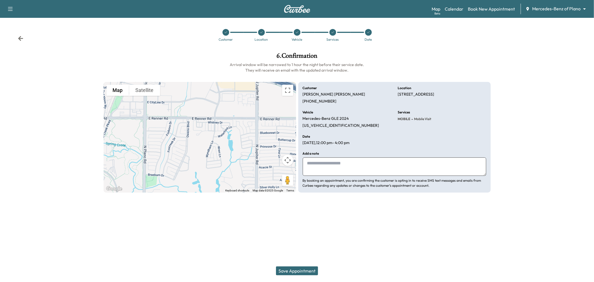
click at [291, 269] on button "Save Appointment" at bounding box center [297, 270] width 42 height 9
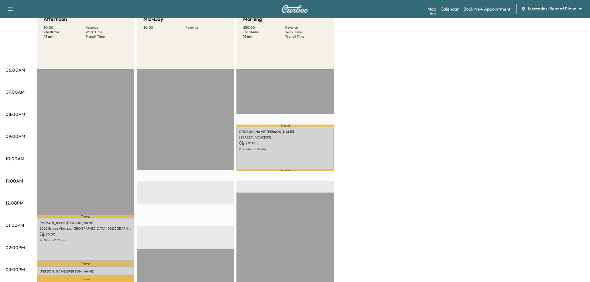
scroll to position [124, 0]
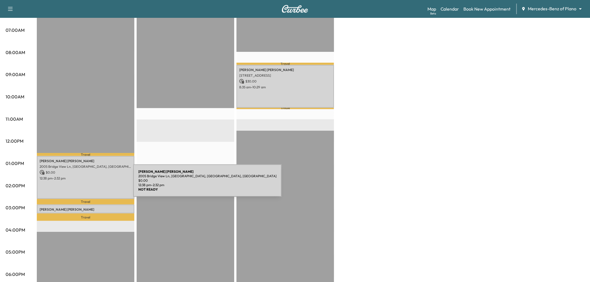
click at [91, 184] on div "[PERSON_NAME] [STREET_ADDRESS] $ 0.00 12:38 pm - 2:32 pm" at bounding box center [86, 177] width 98 height 43
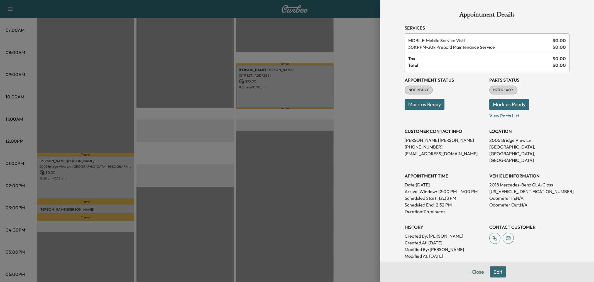
click at [211, 176] on div at bounding box center [297, 141] width 594 height 282
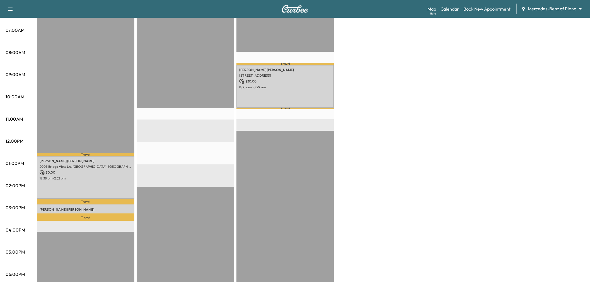
click at [402, 116] on div "Afternoon $ 0.00 Revenue 2 hr 18 min Work Time 43 min Transit Time Travel [PERS…" at bounding box center [310, 158] width 547 height 418
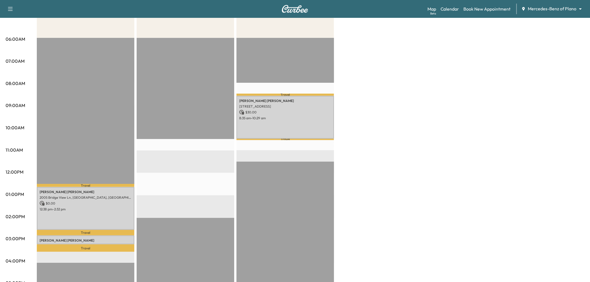
scroll to position [0, 0]
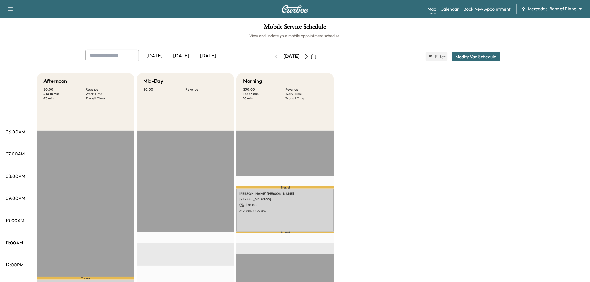
click at [455, 144] on div "Afternoon $ 0.00 Revenue 2 hr 18 min Work Time 43 min Transit Time Travel [PERS…" at bounding box center [310, 282] width 547 height 418
